Goal: Entertainment & Leisure: Consume media (video, audio)

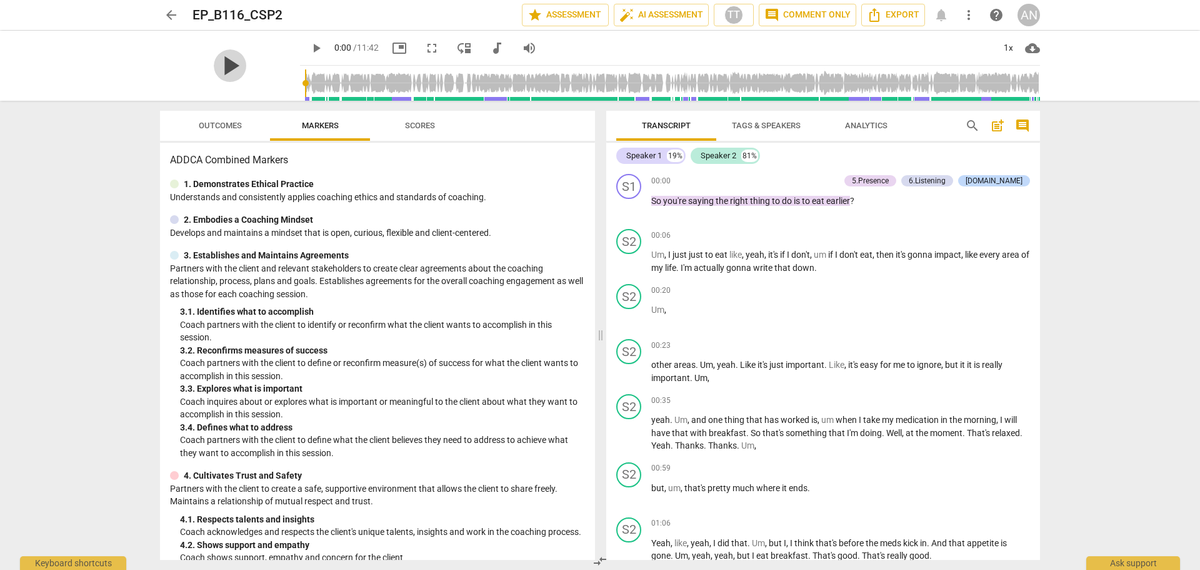
click at [234, 62] on span "play_arrow" at bounding box center [230, 65] width 33 height 33
click at [1099, 154] on div "arrow_back EP_B116_CSP2 star Assessment auto_fix_high AI Assessment TT comment …" at bounding box center [600, 285] width 1200 height 570
click at [1008, 47] on div "1x" at bounding box center [1009, 48] width 24 height 20
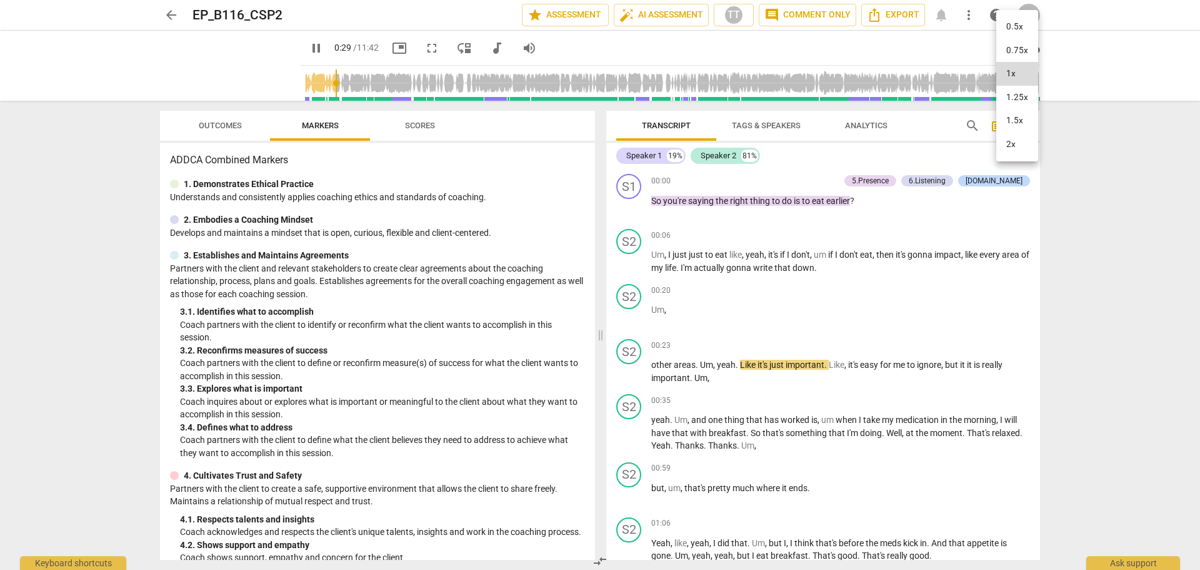
click at [1022, 101] on li "1.25x" at bounding box center [1018, 98] width 42 height 24
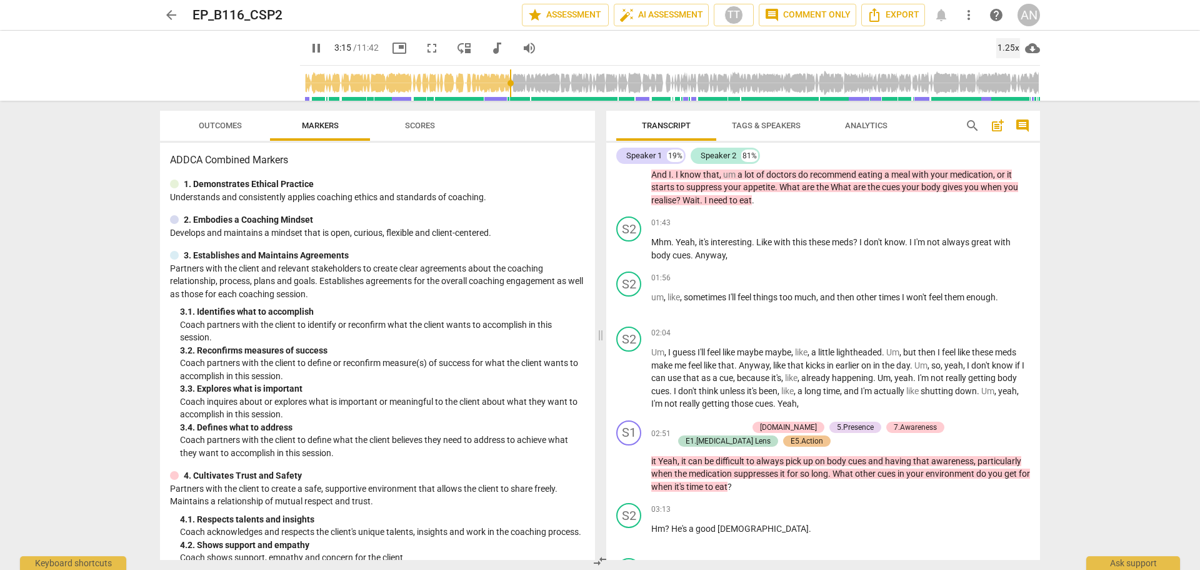
scroll to position [847, 0]
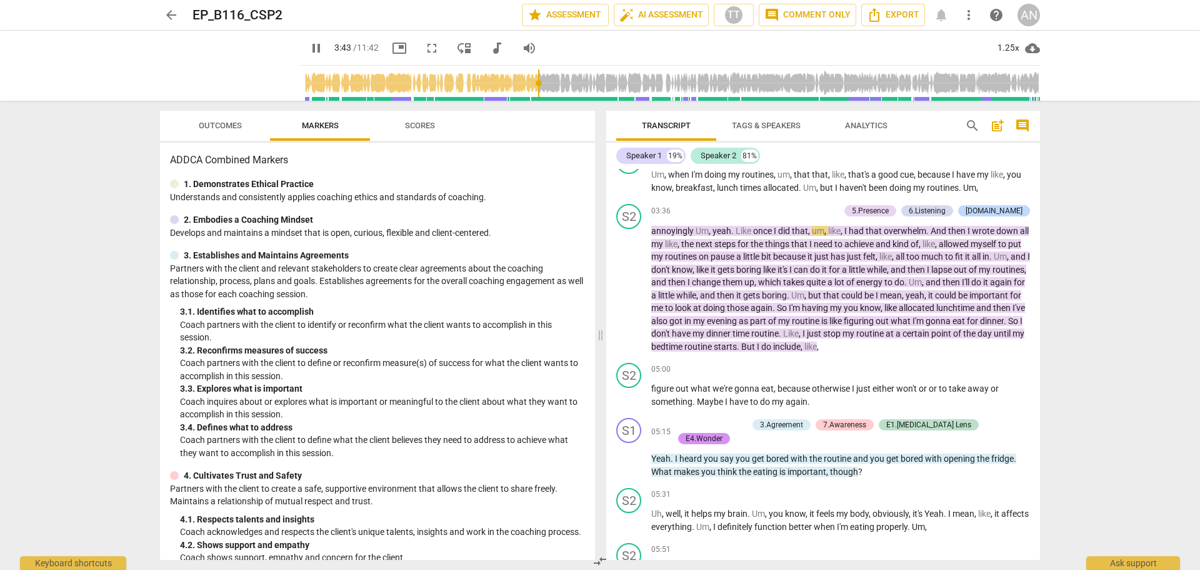
type input "223"
click at [178, 15] on span "arrow_back" at bounding box center [171, 15] width 15 height 15
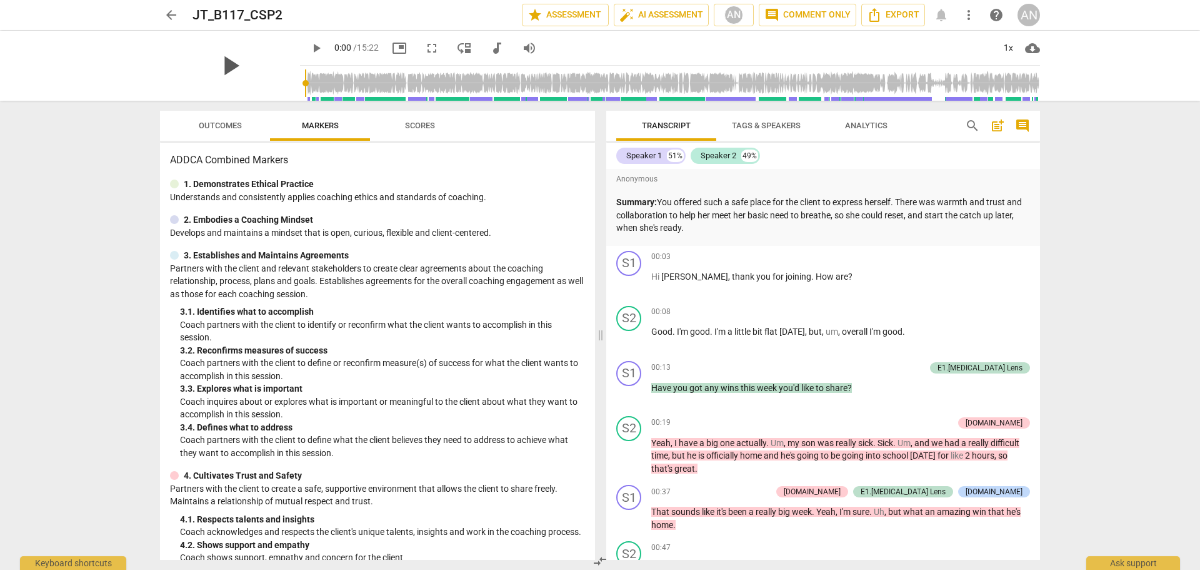
click at [229, 68] on span "play_arrow" at bounding box center [230, 65] width 33 height 33
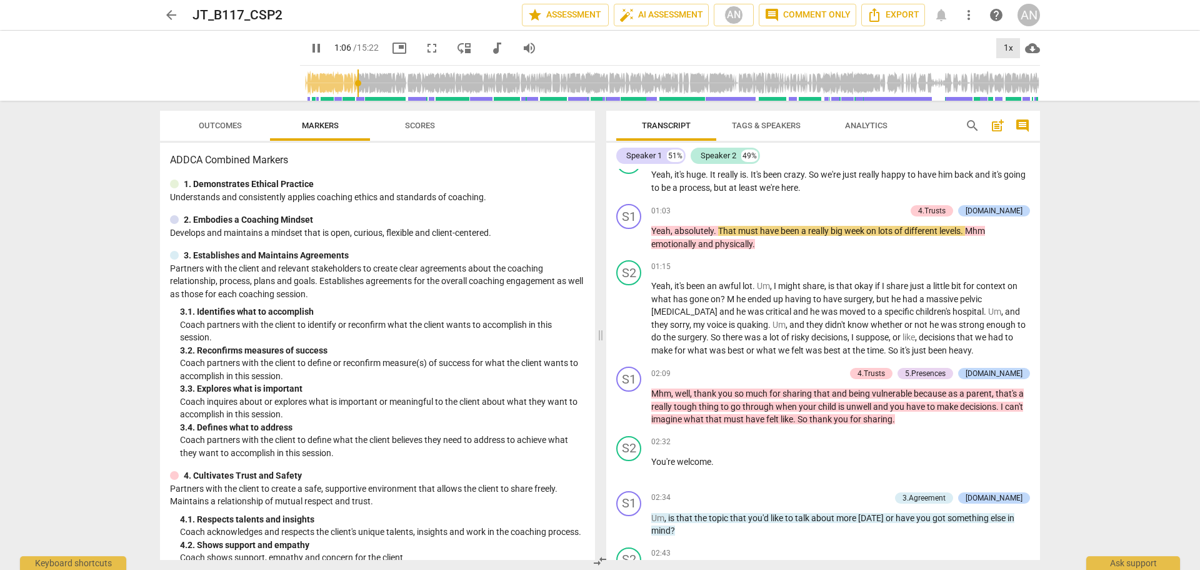
click at [1012, 49] on div "1x" at bounding box center [1009, 48] width 24 height 20
click at [1025, 107] on li "1.25x" at bounding box center [1018, 98] width 42 height 24
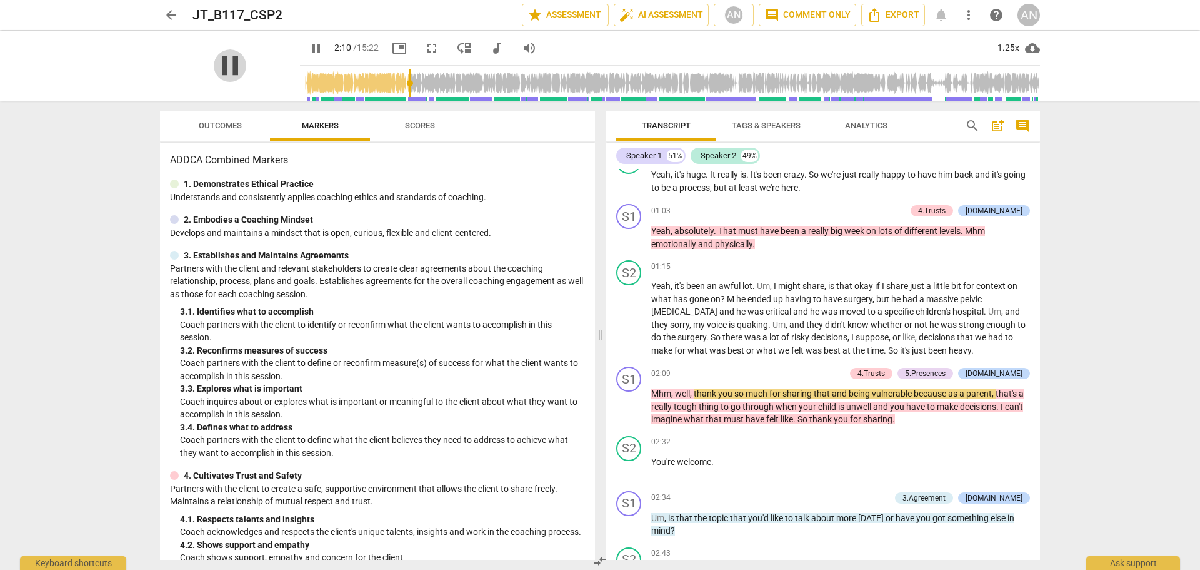
click at [233, 63] on span "pause" at bounding box center [230, 65] width 33 height 33
type input "131"
